Goal: Transaction & Acquisition: Obtain resource

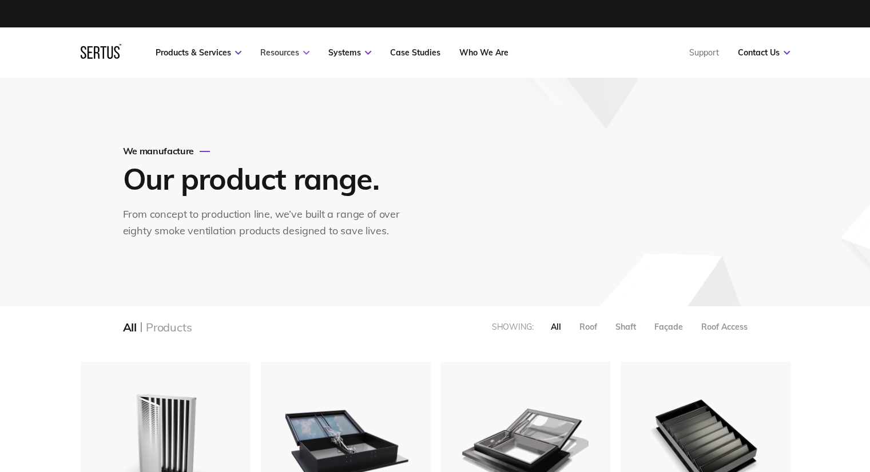
scroll to position [1510, 727]
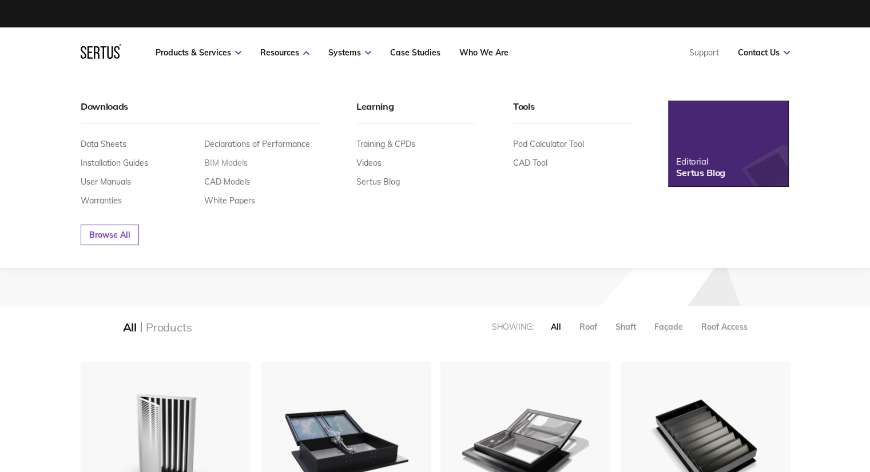
click at [225, 166] on link "BIM Models" at bounding box center [225, 163] width 43 height 10
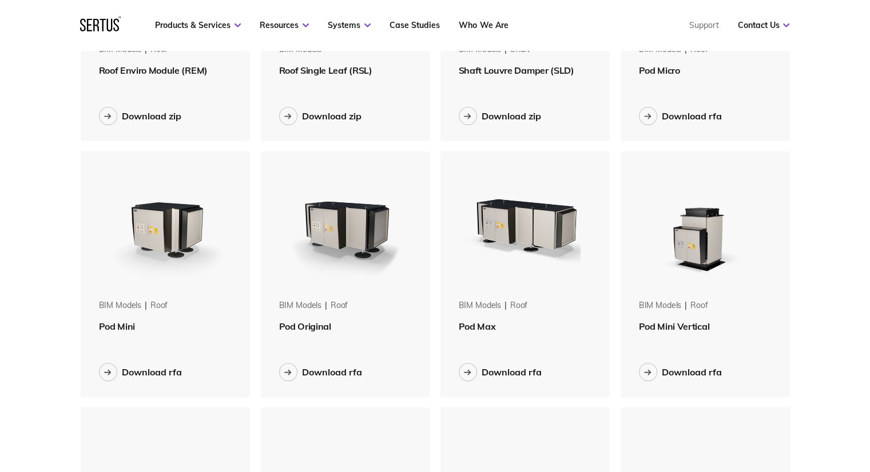
scroll to position [286, 0]
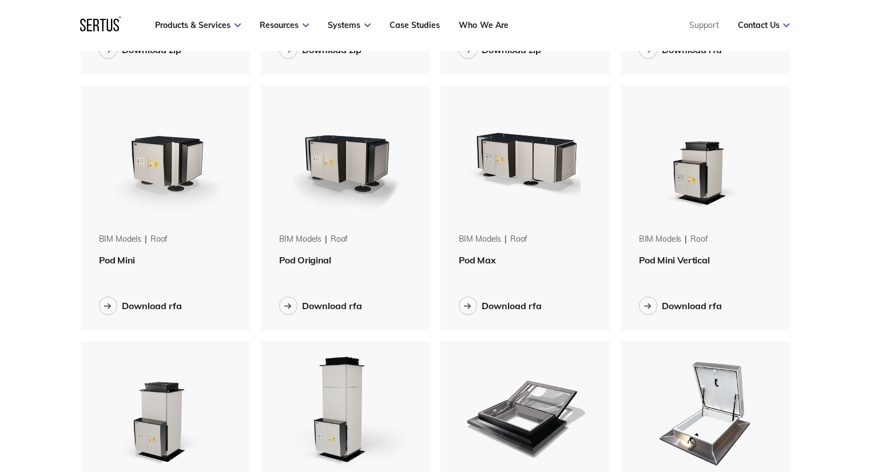
drag, startPoint x: 514, startPoint y: 305, endPoint x: 492, endPoint y: 242, distance: 66.2
click at [492, 242] on div "BIM Models" at bounding box center [479, 239] width 43 height 11
click at [521, 165] on img at bounding box center [525, 157] width 144 height 144
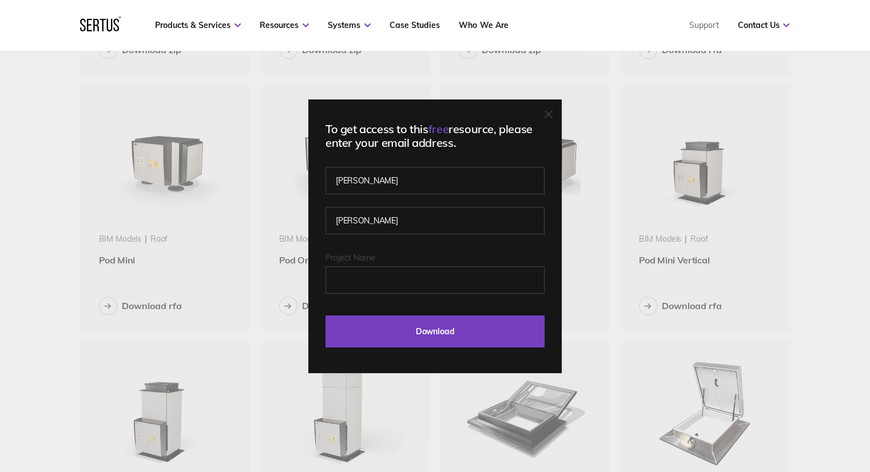
click at [549, 113] on icon at bounding box center [548, 114] width 8 height 8
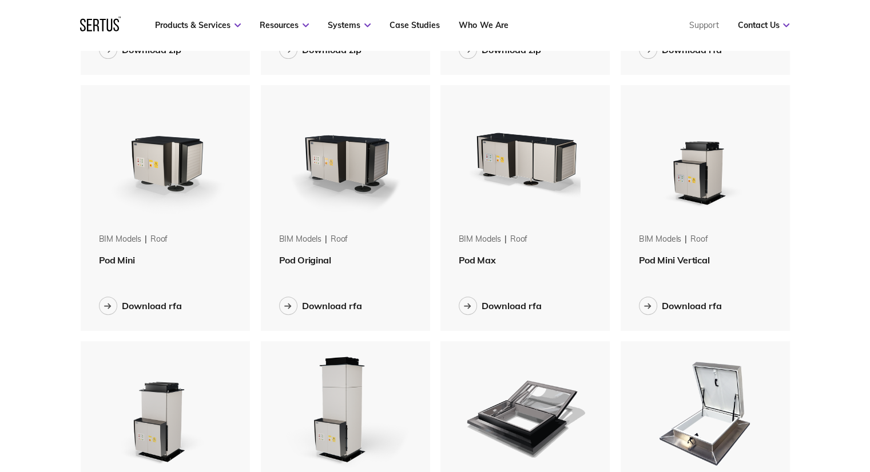
drag, startPoint x: 535, startPoint y: 150, endPoint x: 824, endPoint y: 159, distance: 289.4
click at [520, 308] on div "Download rfa" at bounding box center [511, 305] width 60 height 11
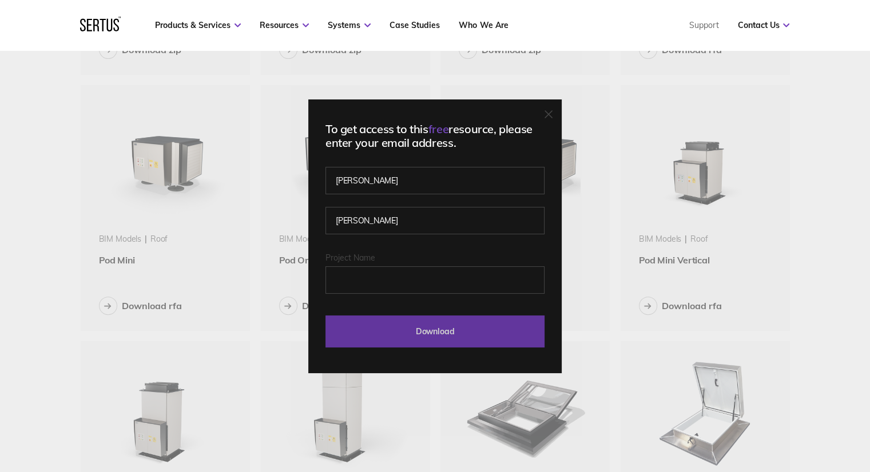
click at [449, 332] on input "Download" at bounding box center [434, 332] width 219 height 32
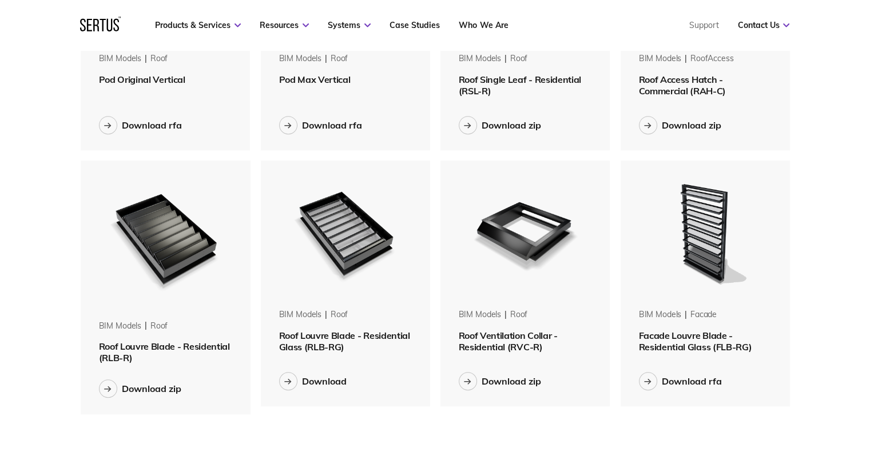
scroll to position [743, 0]
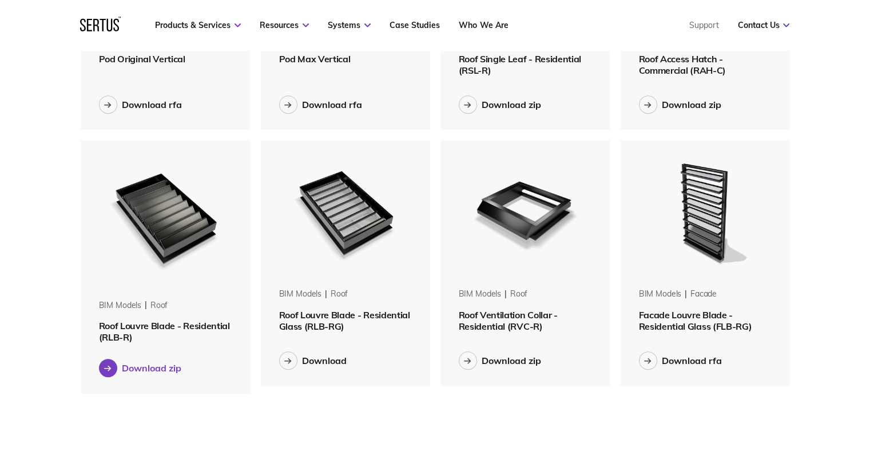
click at [160, 370] on div "Download zip" at bounding box center [151, 367] width 59 height 11
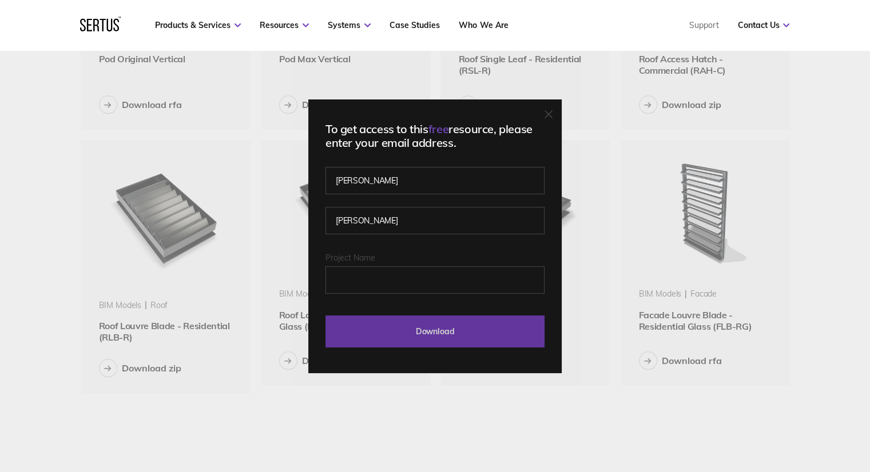
click at [452, 340] on input "Download" at bounding box center [434, 332] width 219 height 32
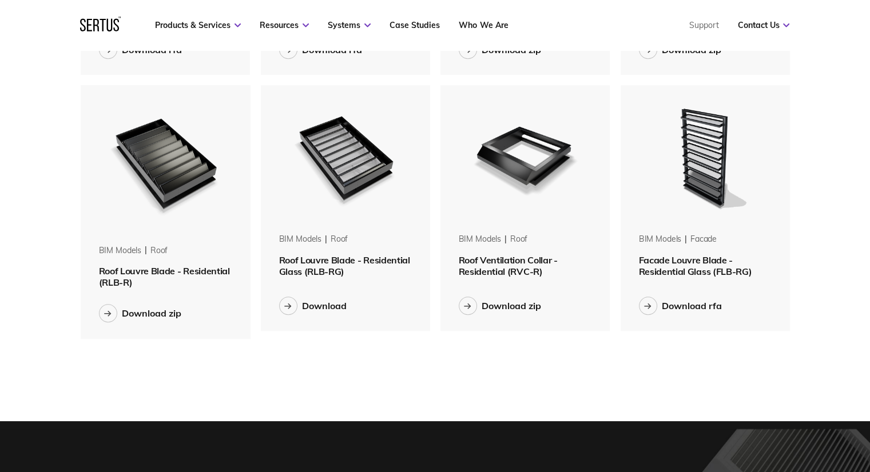
scroll to position [800, 0]
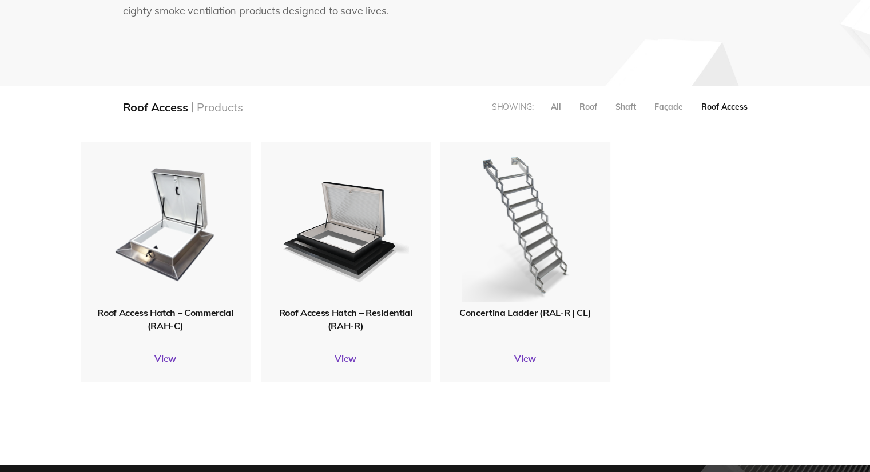
scroll to position [229, 0]
